Goal: Information Seeking & Learning: Learn about a topic

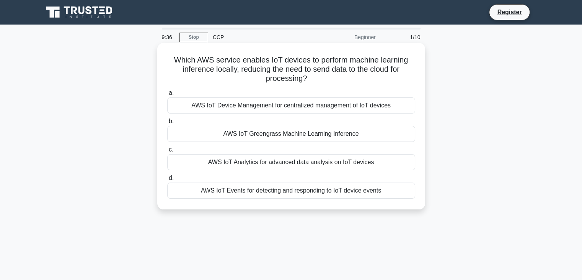
click at [280, 135] on div "AWS IoT Greengrass Machine Learning Inference" at bounding box center [291, 134] width 248 height 16
click at [167, 124] on input "b. AWS IoT Greengrass Machine Learning Inference" at bounding box center [167, 121] width 0 height 5
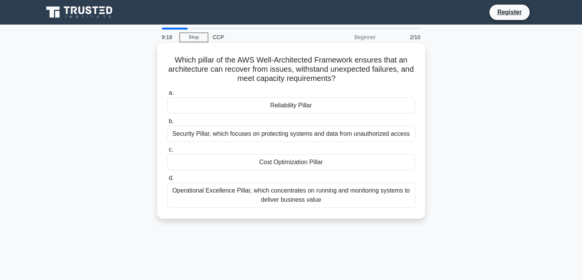
drag, startPoint x: 305, startPoint y: 141, endPoint x: 297, endPoint y: 167, distance: 27.3
click at [297, 167] on div "a. Reliability Pillar b. Security Pillar, which focuses on protecting systems a…" at bounding box center [291, 148] width 257 height 123
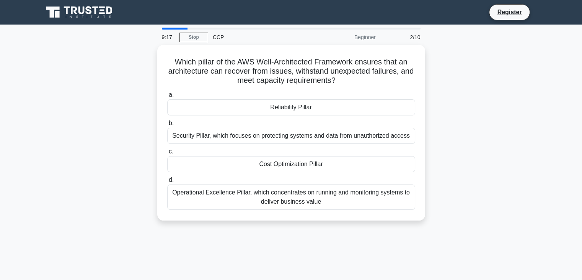
click at [427, 160] on div "Which pillar of the AWS Well-Architected Framework ensures that an architecture…" at bounding box center [292, 137] width 506 height 185
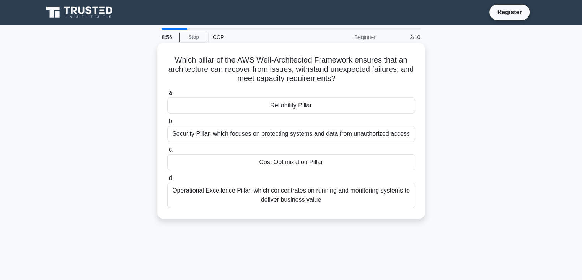
click at [370, 102] on div "Reliability Pillar" at bounding box center [291, 105] width 248 height 16
click at [167, 95] on input "a. Reliability Pillar" at bounding box center [167, 92] width 0 height 5
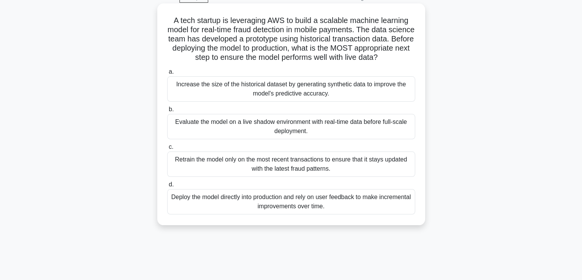
scroll to position [40, 0]
drag, startPoint x: 363, startPoint y: 91, endPoint x: 338, endPoint y: 79, distance: 28.3
click at [338, 79] on label "a. Increase the size of the historical dataset by generating synthetic data to …" at bounding box center [291, 84] width 248 height 34
click at [368, 82] on label "a. Increase the size of the historical dataset by generating synthetic data to …" at bounding box center [291, 84] width 248 height 34
click at [167, 74] on input "a. Increase the size of the historical dataset by generating synthetic data to …" at bounding box center [167, 71] width 0 height 5
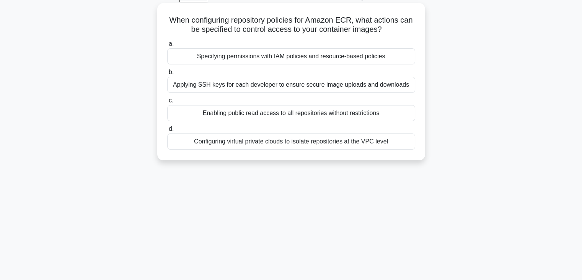
scroll to position [0, 0]
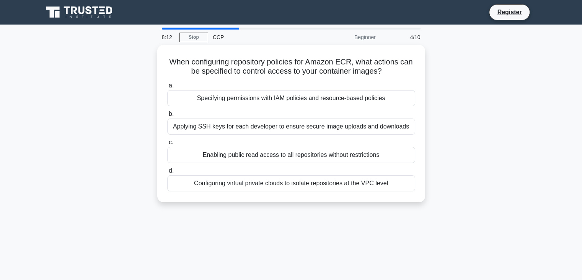
click at [411, 37] on div "4/10" at bounding box center [403, 36] width 45 height 15
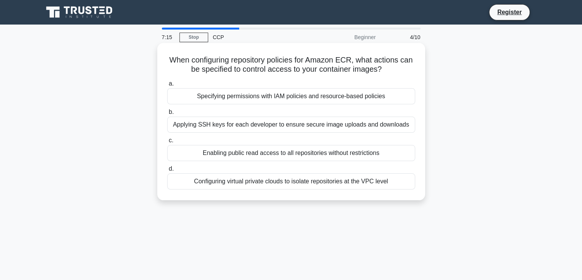
click at [337, 127] on div "Applying SSH keys for each developer to ensure secure image uploads and downloa…" at bounding box center [291, 124] width 248 height 16
click at [167, 115] on input "b. Applying SSH keys for each developer to ensure secure image uploads and down…" at bounding box center [167, 112] width 0 height 5
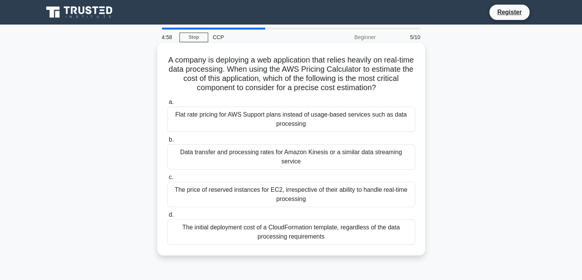
click at [282, 124] on div "Flat rate pricing for AWS Support plans instead of usage-based services such as…" at bounding box center [291, 118] width 248 height 25
click at [167, 105] on input "a. Flat rate pricing for AWS Support plans instead of usage-based services such…" at bounding box center [167, 102] width 0 height 5
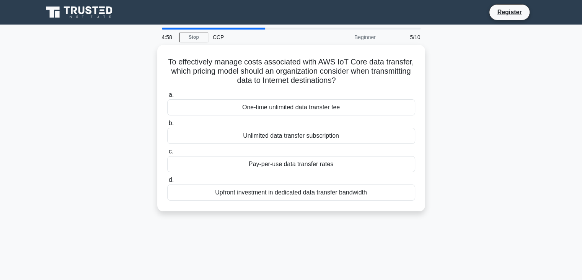
click at [282, 124] on label "b. Unlimited data transfer subscription" at bounding box center [291, 130] width 248 height 25
click at [167, 124] on input "b. Unlimited data transfer subscription" at bounding box center [167, 123] width 0 height 5
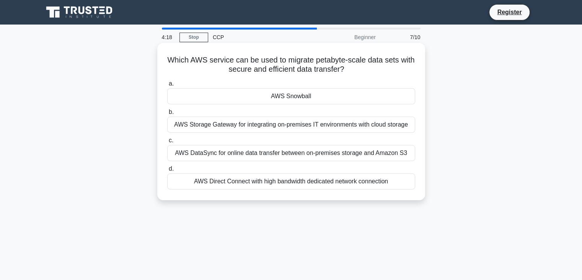
click at [334, 123] on div "AWS Storage Gateway for integrating on-premises IT environments with cloud stor…" at bounding box center [291, 124] width 248 height 16
click at [167, 115] on input "b. AWS Storage Gateway for integrating on-premises IT environments with cloud s…" at bounding box center [167, 112] width 0 height 5
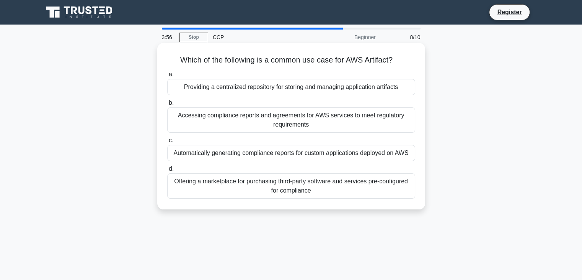
click at [321, 92] on div "Providing a centralized repository for storing and managing application artifac…" at bounding box center [291, 87] width 248 height 16
click at [167, 77] on input "a. Providing a centralized repository for storing and managing application arti…" at bounding box center [167, 74] width 0 height 5
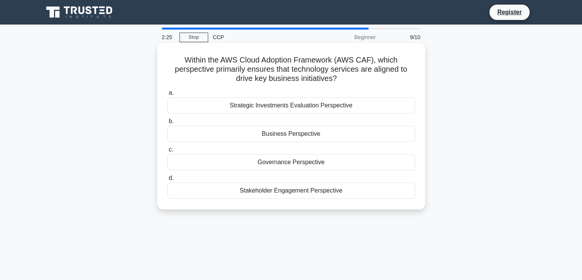
click at [321, 103] on div "Strategic Investments Evaluation Perspective" at bounding box center [291, 105] width 248 height 16
click at [167, 95] on input "a. Strategic Investments Evaluation Perspective" at bounding box center [167, 92] width 0 height 5
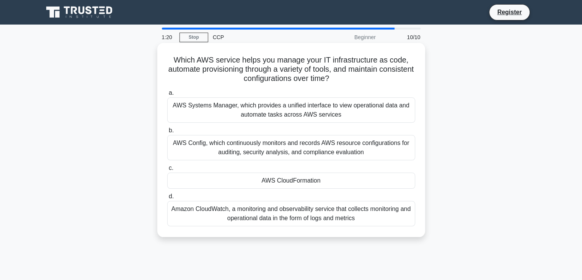
click at [345, 115] on div "AWS Systems Manager, which provides a unified interface to view operational dat…" at bounding box center [291, 109] width 248 height 25
click at [167, 95] on input "a. AWS Systems Manager, which provides a unified interface to view operational …" at bounding box center [167, 92] width 0 height 5
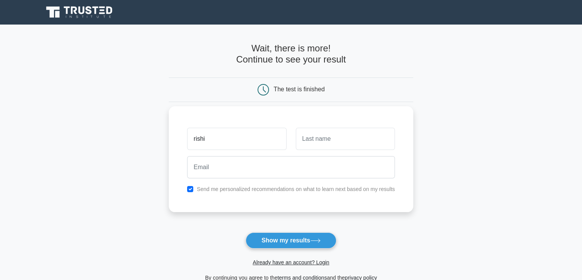
type input "rishi"
click at [312, 139] on input "text" at bounding box center [345, 139] width 99 height 22
type input "tarak"
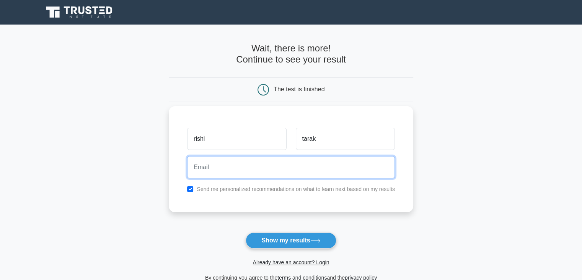
click at [305, 165] on input "email" at bounding box center [291, 167] width 208 height 22
type input "rishitarak96@gmail.com"
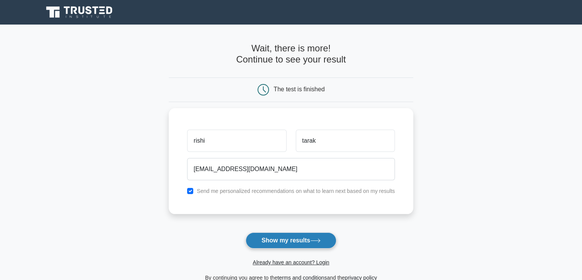
click at [298, 240] on button "Show my results" at bounding box center [291, 240] width 90 height 16
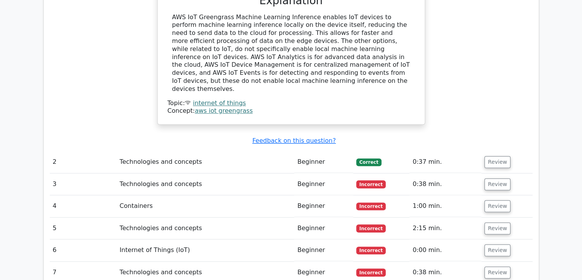
scroll to position [778, 0]
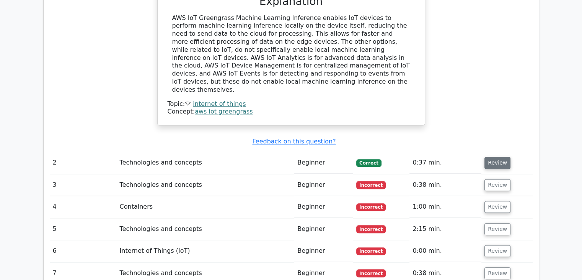
click at [494, 157] on button "Review" at bounding box center [498, 163] width 26 height 12
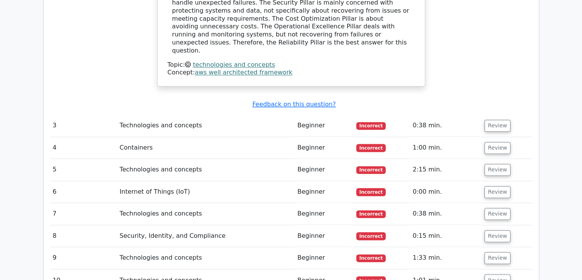
scroll to position [1182, 0]
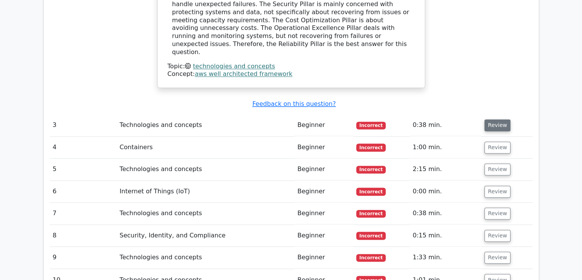
click at [500, 119] on button "Review" at bounding box center [498, 125] width 26 height 12
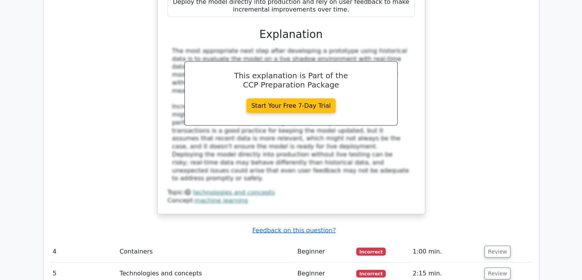
scroll to position [1507, 0]
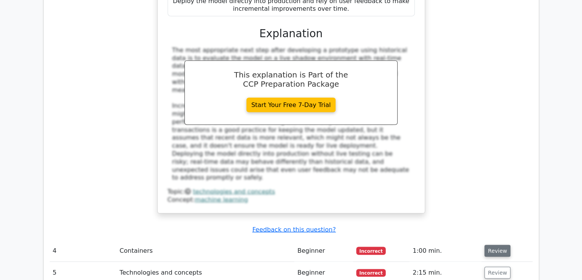
click at [496, 245] on button "Review" at bounding box center [498, 251] width 26 height 12
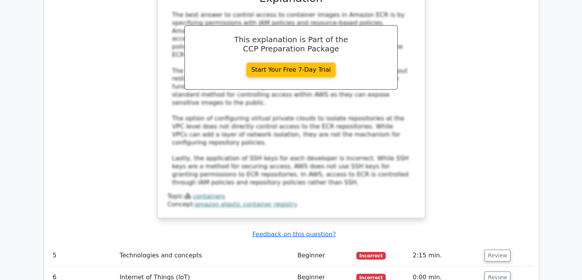
scroll to position [1940, 0]
click at [493, 249] on button "Review" at bounding box center [498, 255] width 26 height 12
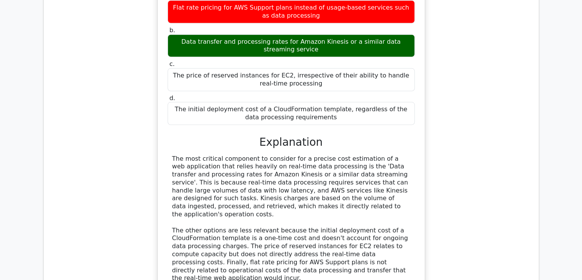
scroll to position [2277, 0]
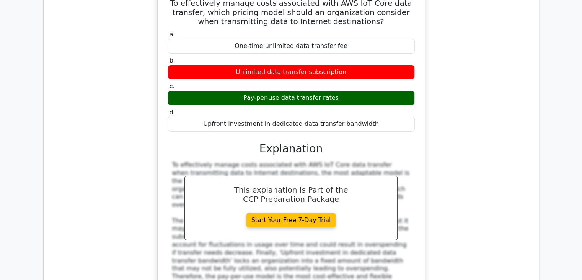
scroll to position [2650, 0]
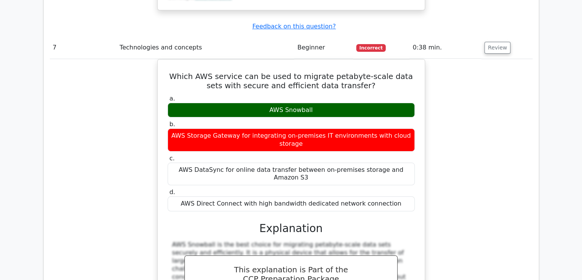
scroll to position [2963, 0]
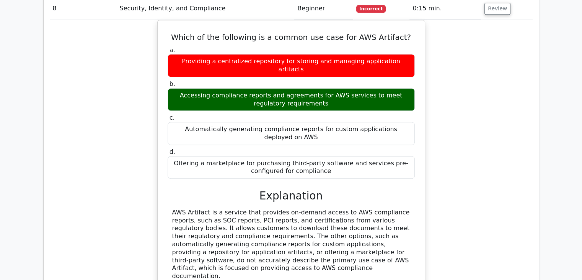
scroll to position [3350, 0]
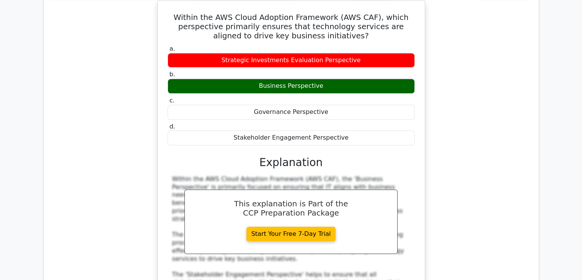
scroll to position [3688, 0]
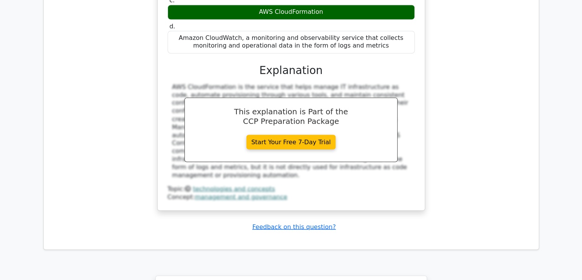
scroll to position [4246, 0]
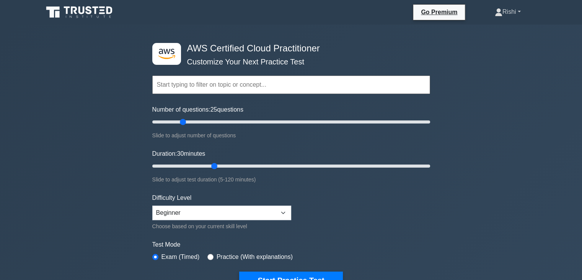
click at [510, 10] on link "Rishi" at bounding box center [508, 11] width 63 height 15
click at [499, 41] on link "Settings" at bounding box center [507, 42] width 61 height 12
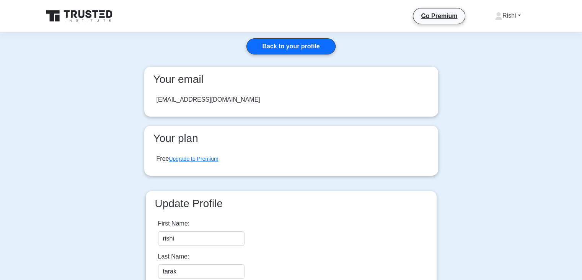
click at [517, 15] on link "Rishi" at bounding box center [508, 15] width 63 height 15
click at [521, 17] on link "Rishi" at bounding box center [508, 15] width 63 height 15
click at [509, 31] on link "Profile" at bounding box center [507, 34] width 61 height 12
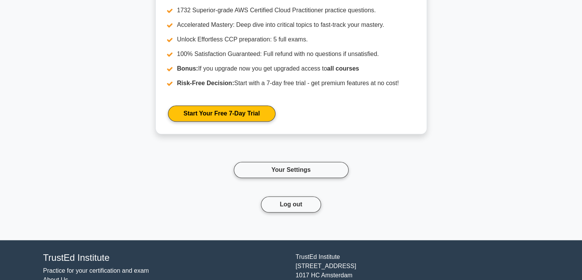
scroll to position [805, 0]
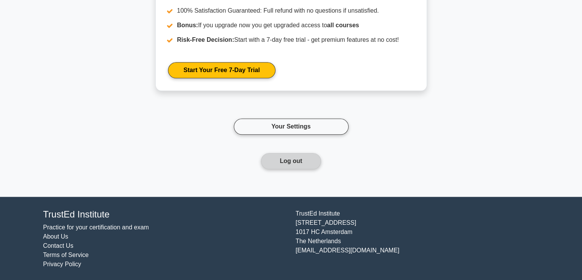
click at [306, 167] on button "Log out" at bounding box center [291, 161] width 60 height 16
